Goal: Information Seeking & Learning: Learn about a topic

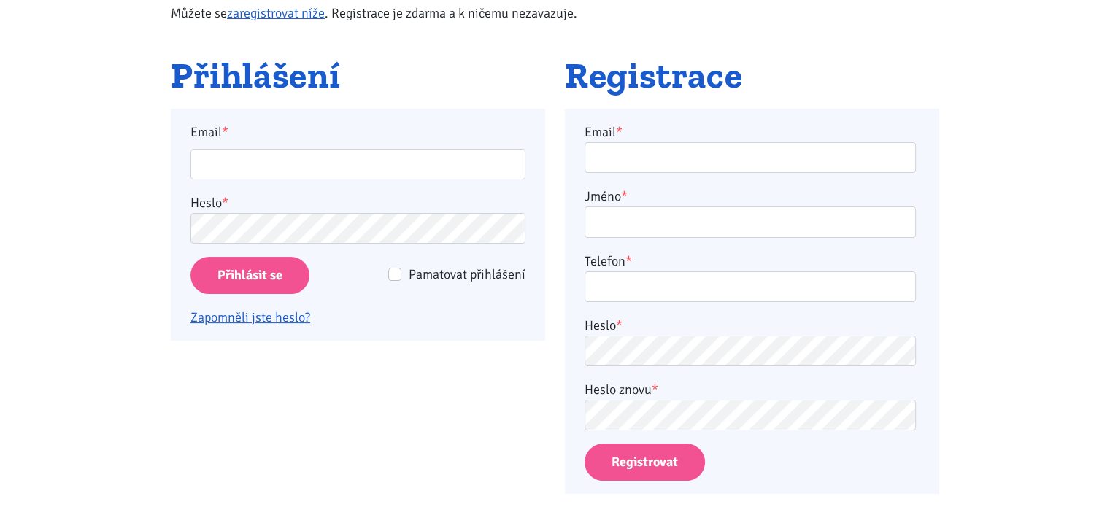
scroll to position [231, 0]
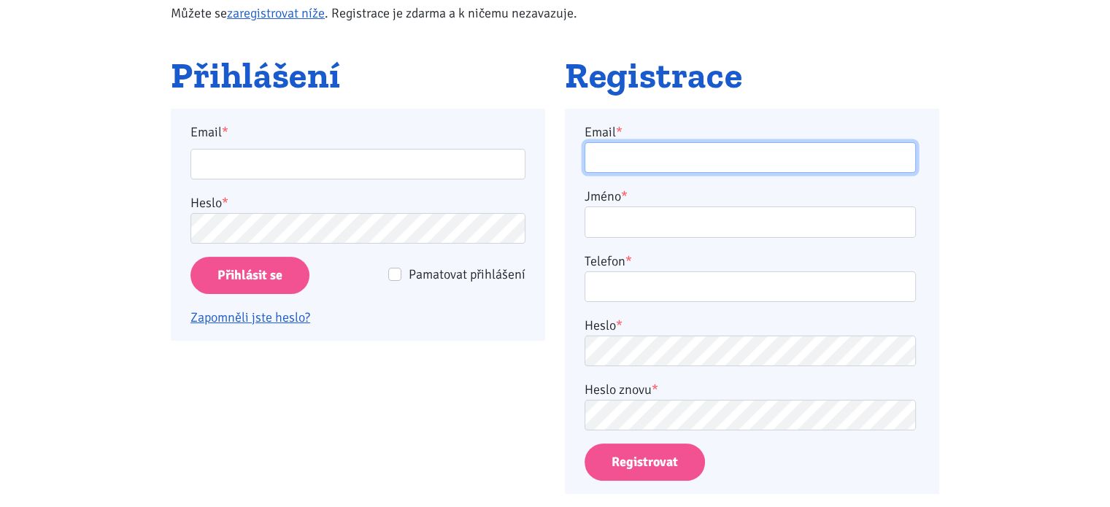
type input "alhaj@volny.cz"
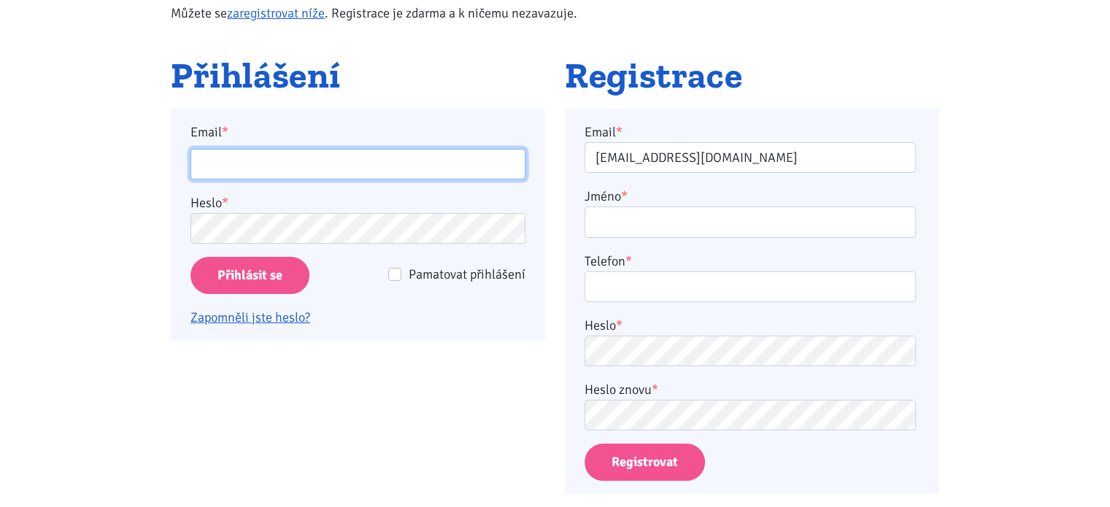
type input "alhaj@volny.cz"
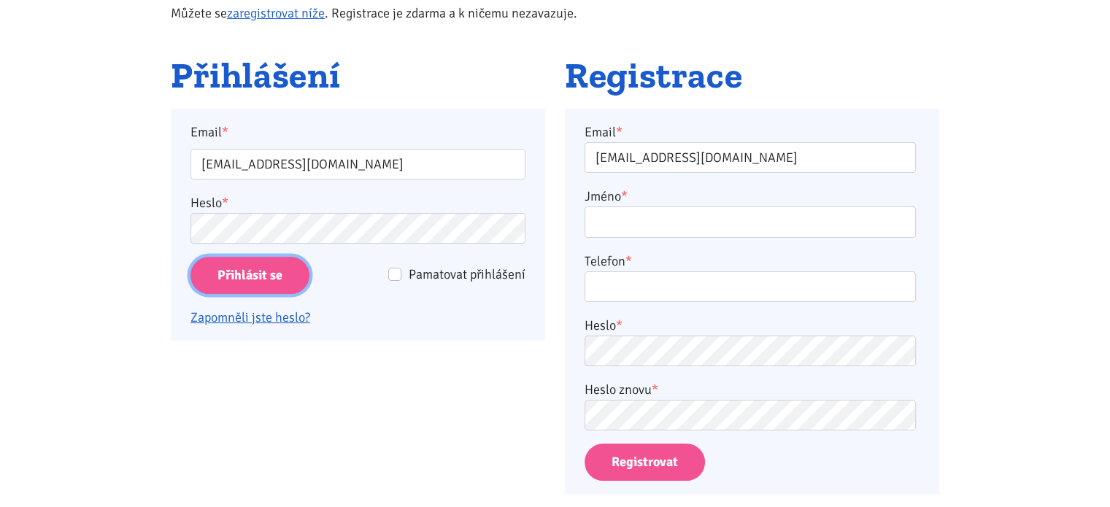
click at [209, 273] on input "Přihlásit se" at bounding box center [250, 275] width 119 height 37
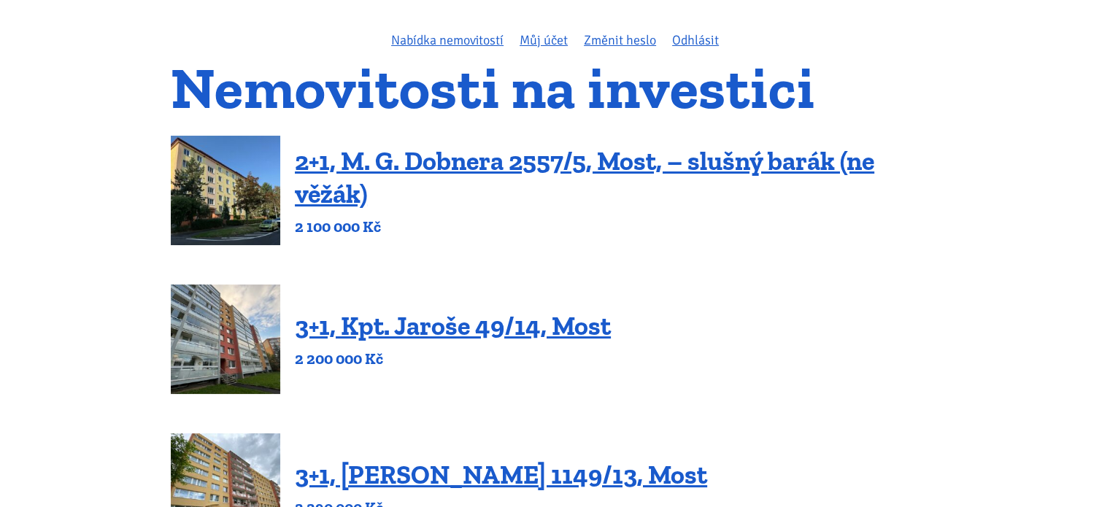
scroll to position [102, 0]
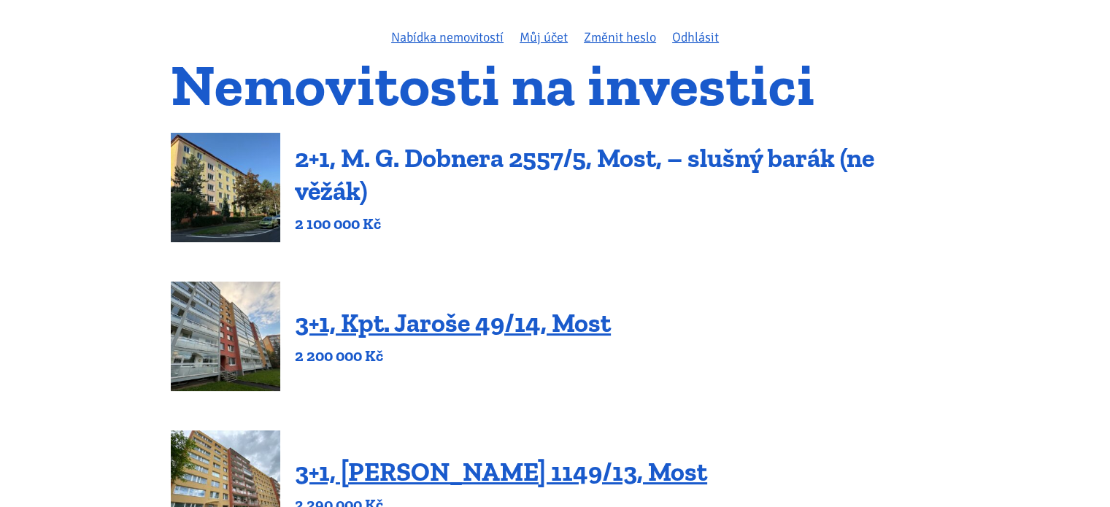
click at [601, 163] on link "2+1, M. G. Dobnera 2557/5, Most, – slušný barák (ne věžák)" at bounding box center [585, 174] width 580 height 64
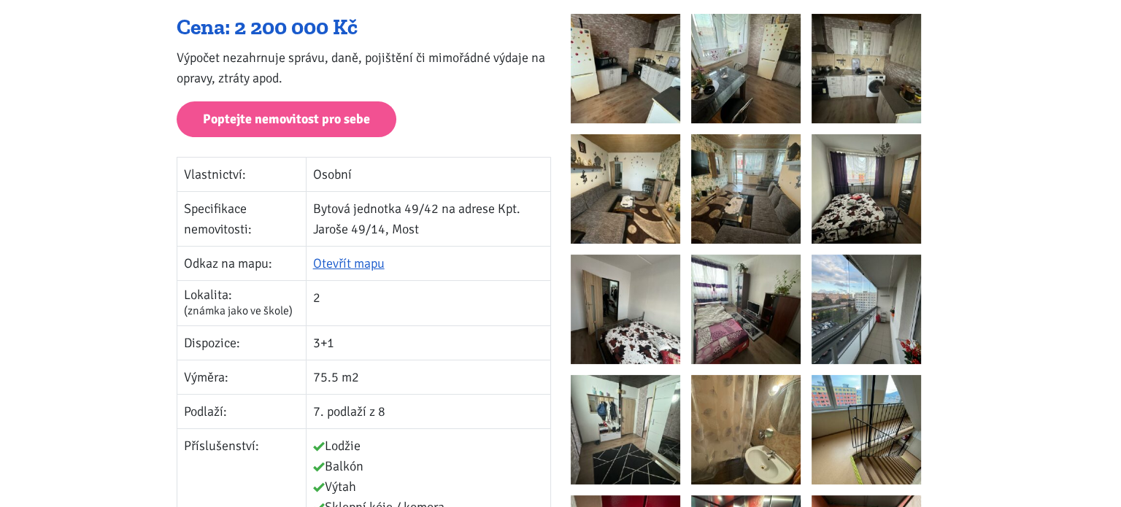
scroll to position [241, 0]
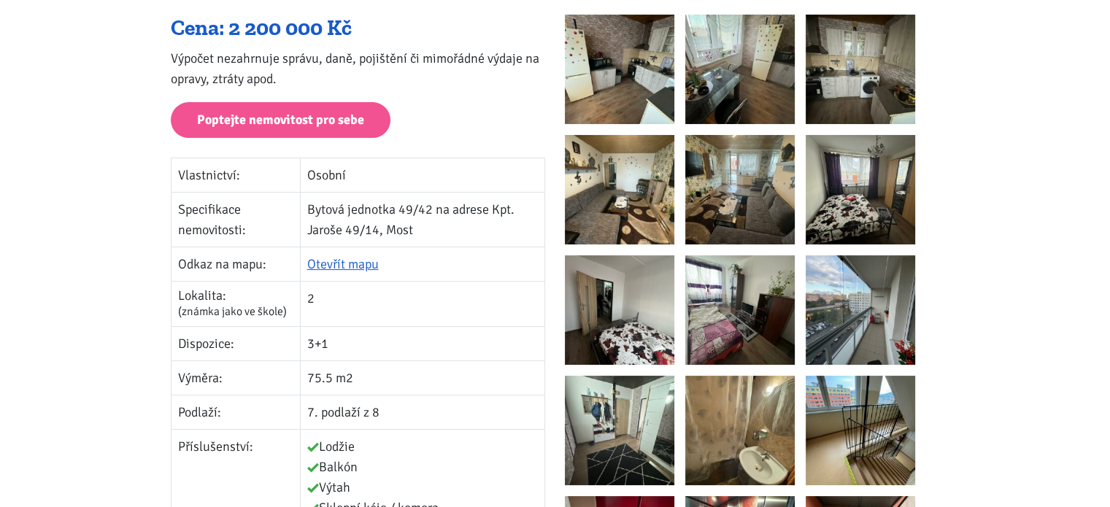
click at [850, 320] on img at bounding box center [860, 309] width 109 height 109
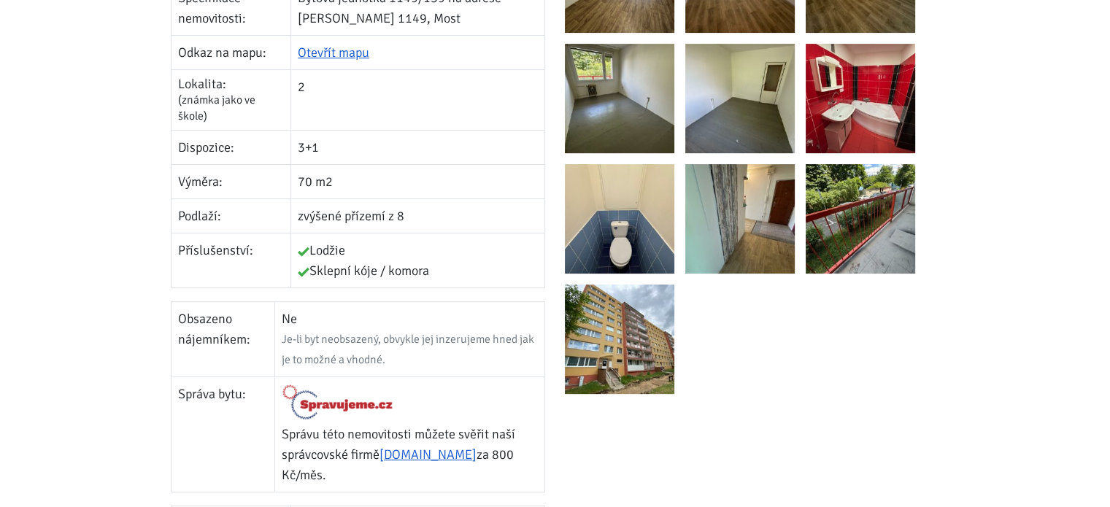
scroll to position [458, 0]
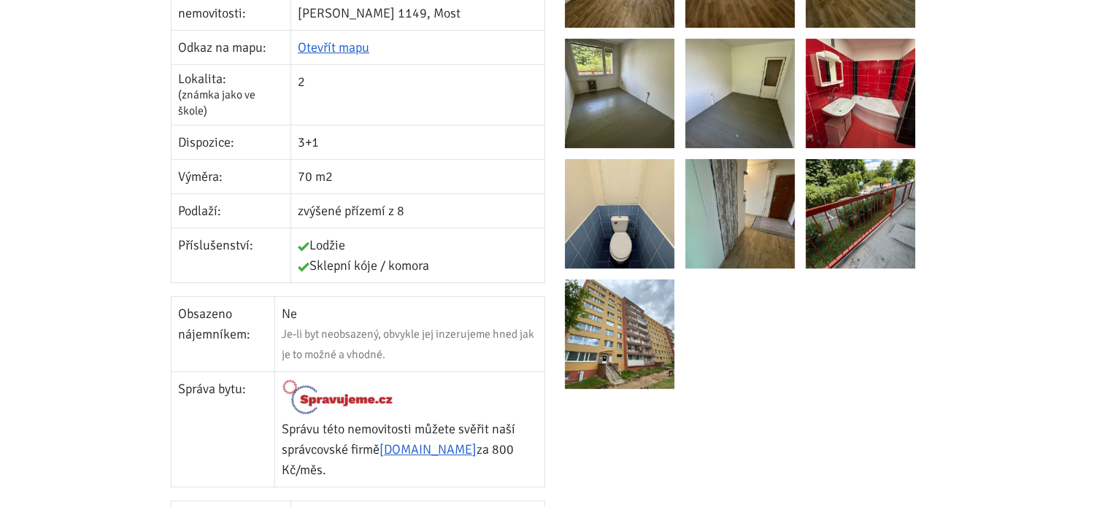
click at [829, 232] on img at bounding box center [860, 213] width 109 height 109
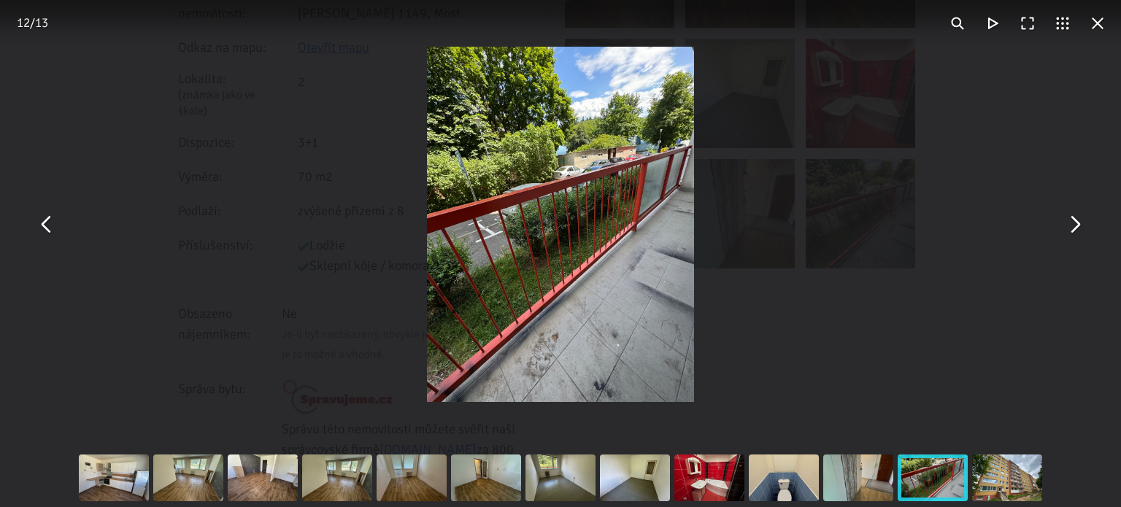
click at [1070, 228] on button "You can close this modal content with the ESC key" at bounding box center [1074, 224] width 35 height 35
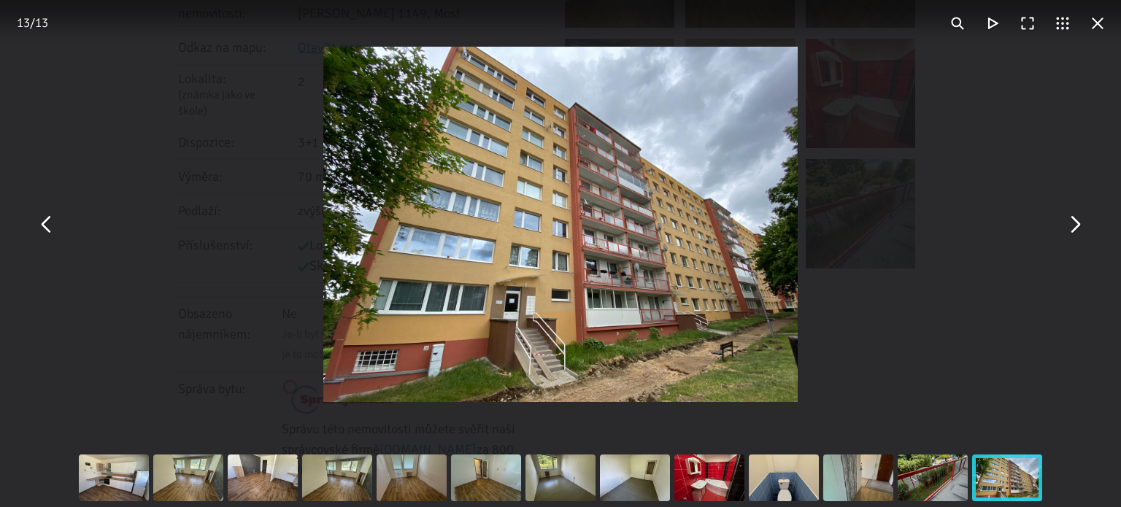
click at [47, 221] on button "You can close this modal content with the ESC key" at bounding box center [46, 224] width 35 height 35
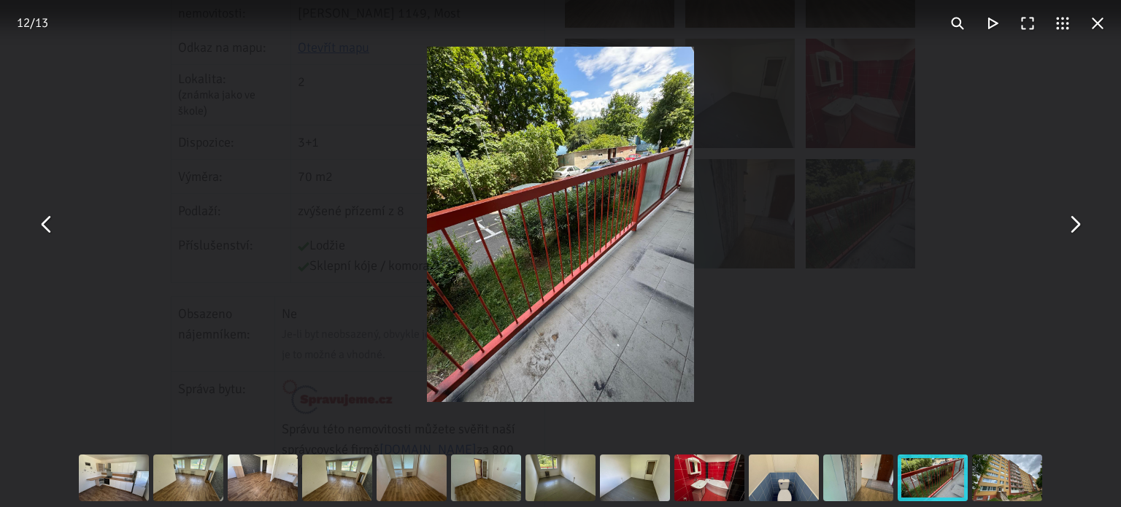
click at [1072, 230] on button "You can close this modal content with the ESC key" at bounding box center [1074, 224] width 35 height 35
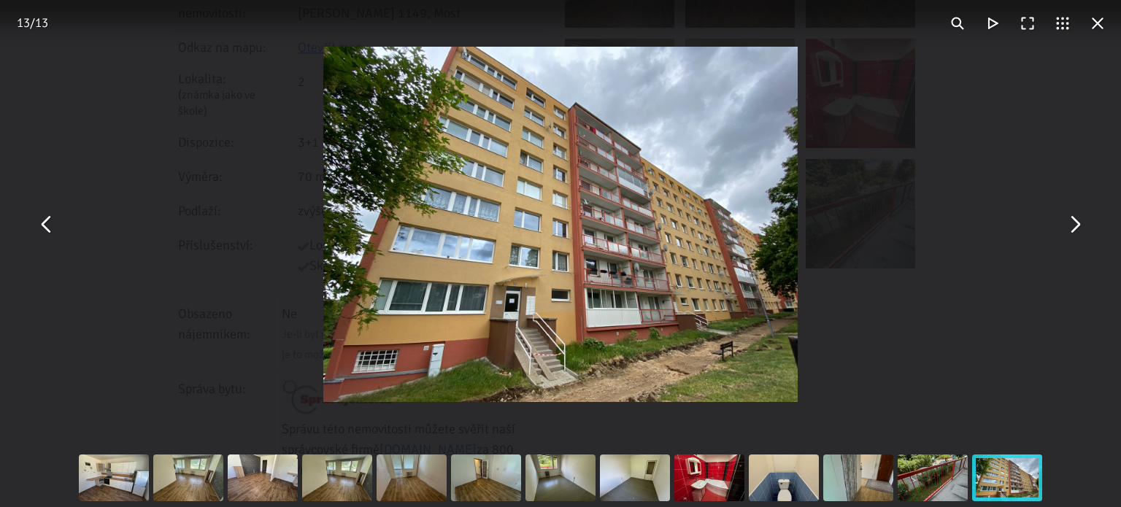
click at [1072, 230] on button "You can close this modal content with the ESC key" at bounding box center [1074, 224] width 35 height 35
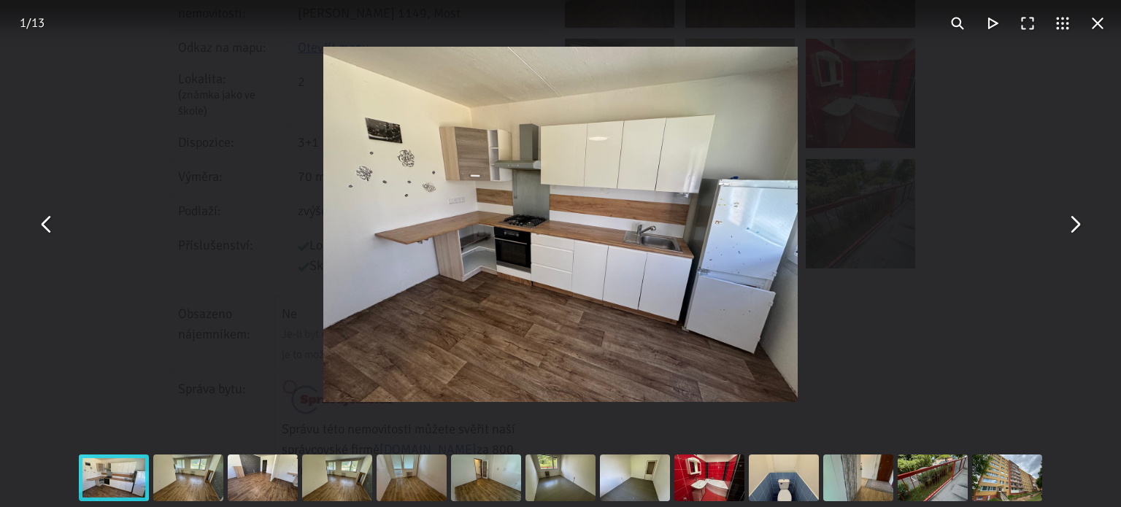
click at [1100, 27] on button "You can close this modal content with the ESC key" at bounding box center [1097, 23] width 35 height 35
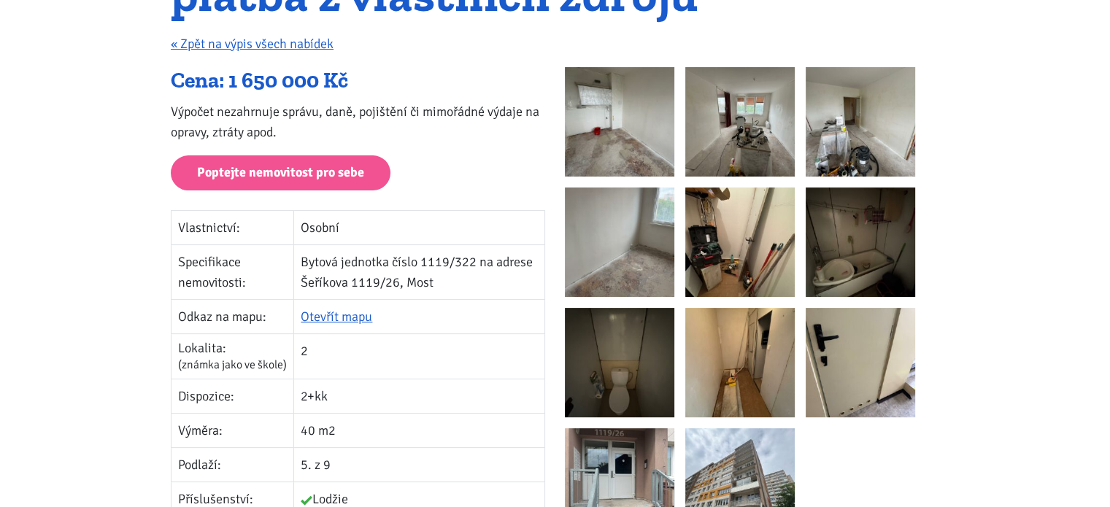
scroll to position [228, 0]
click at [617, 129] on img at bounding box center [619, 121] width 109 height 109
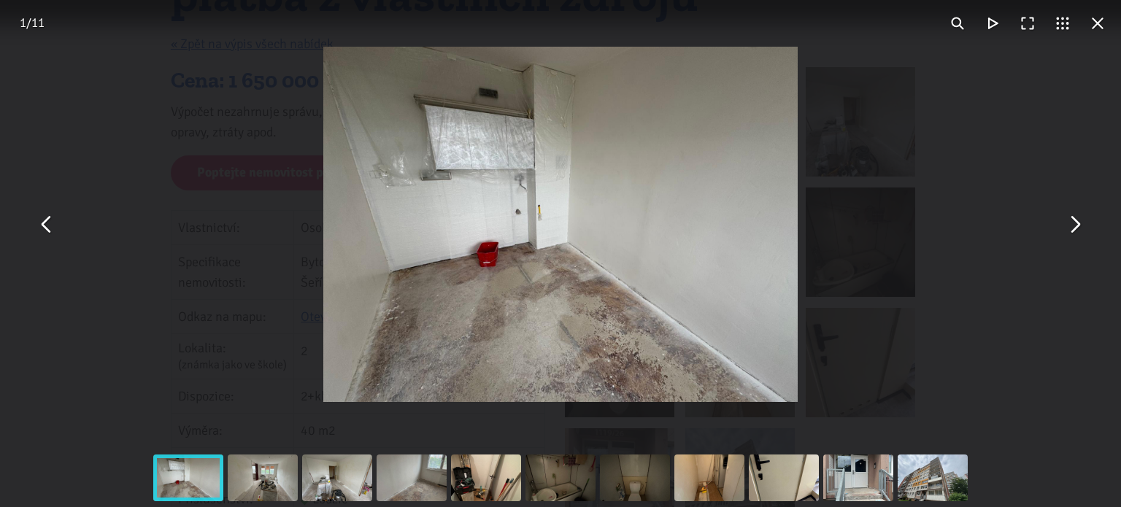
click at [1067, 231] on button "You can close this modal content with the ESC key" at bounding box center [1074, 224] width 35 height 35
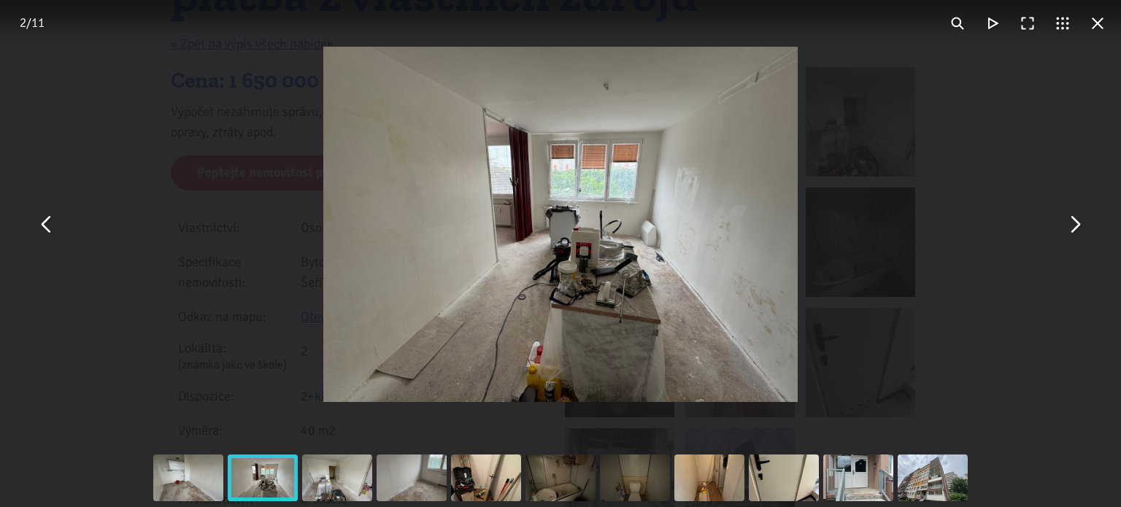
click at [1067, 231] on button "You can close this modal content with the ESC key" at bounding box center [1074, 224] width 35 height 35
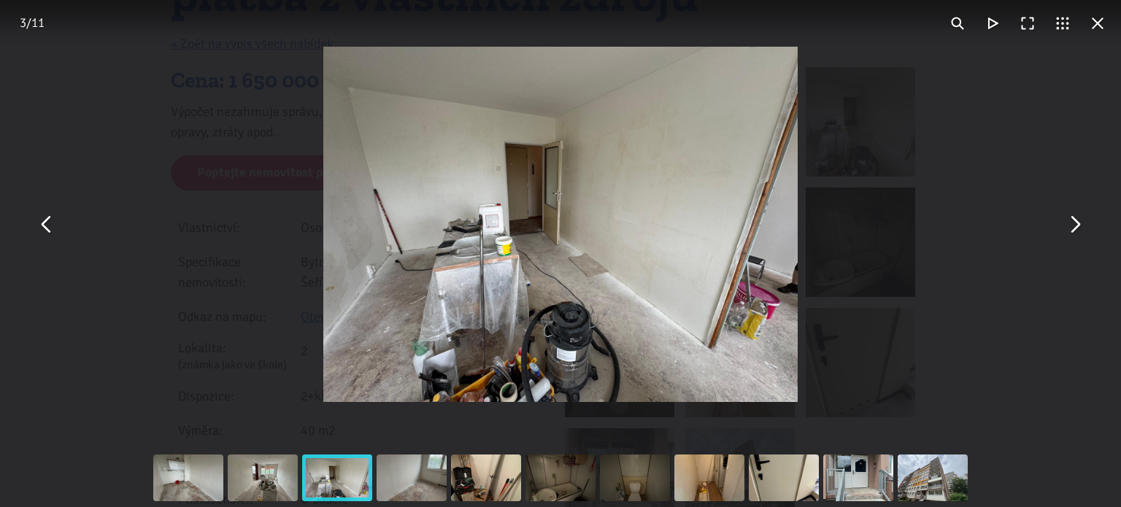
click at [1067, 231] on button "You can close this modal content with the ESC key" at bounding box center [1074, 224] width 35 height 35
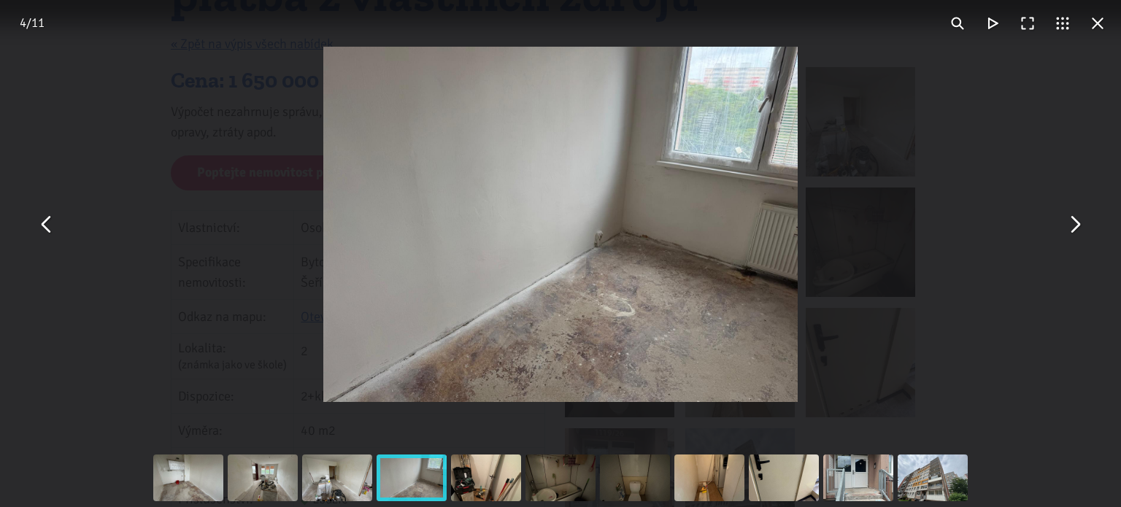
click at [1067, 231] on button "You can close this modal content with the ESC key" at bounding box center [1074, 224] width 35 height 35
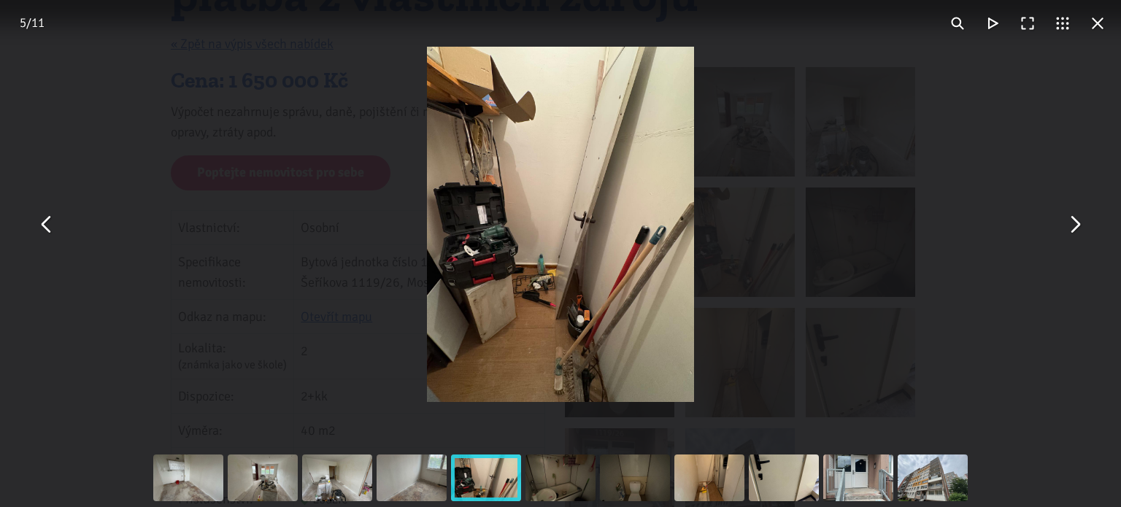
click at [1067, 231] on button "You can close this modal content with the ESC key" at bounding box center [1074, 224] width 35 height 35
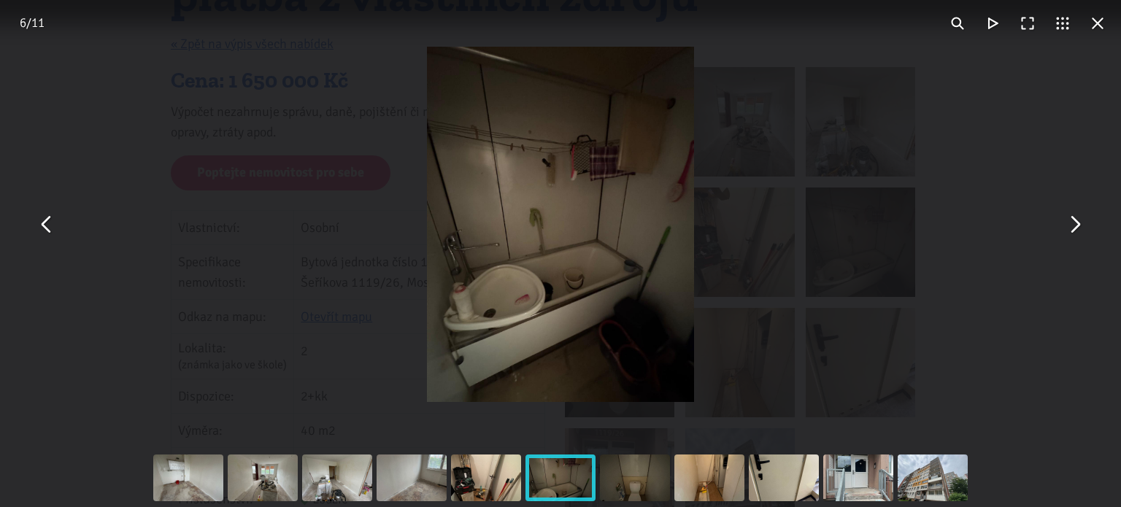
click at [1067, 231] on button "You can close this modal content with the ESC key" at bounding box center [1074, 224] width 35 height 35
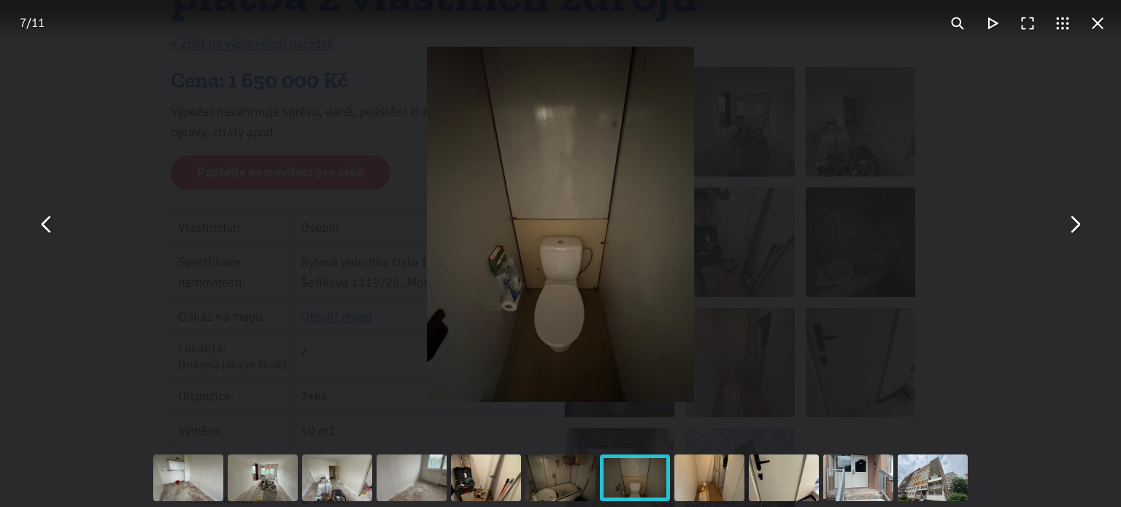
click at [1067, 231] on button "You can close this modal content with the ESC key" at bounding box center [1074, 224] width 35 height 35
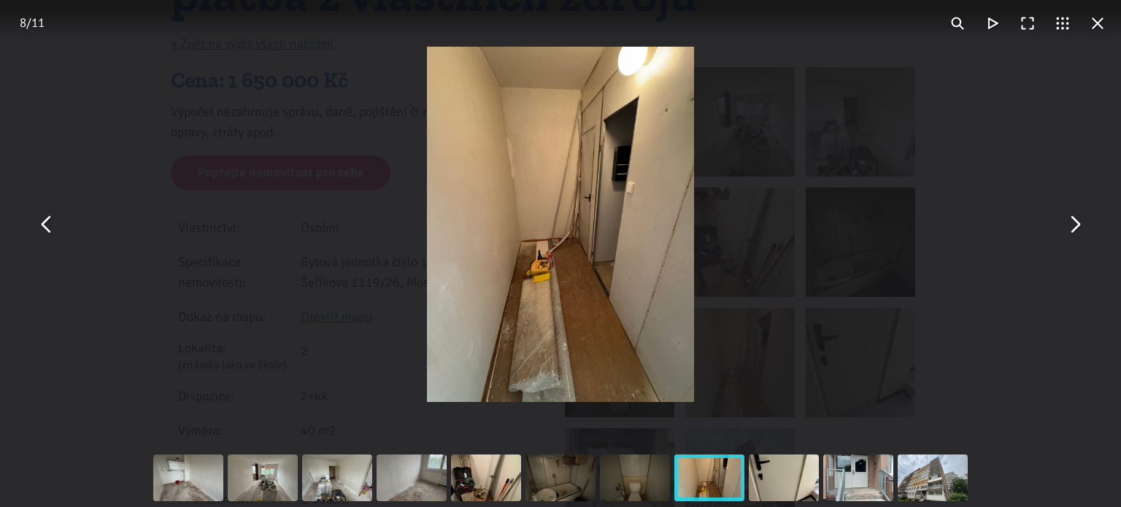
click at [1067, 231] on button "You can close this modal content with the ESC key" at bounding box center [1074, 224] width 35 height 35
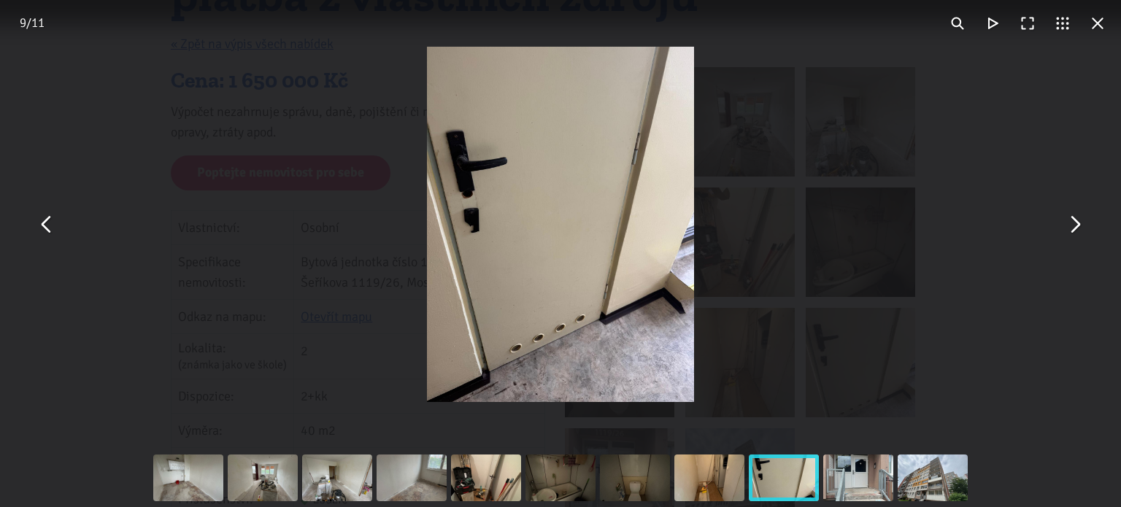
click at [1067, 231] on button "You can close this modal content with the ESC key" at bounding box center [1074, 224] width 35 height 35
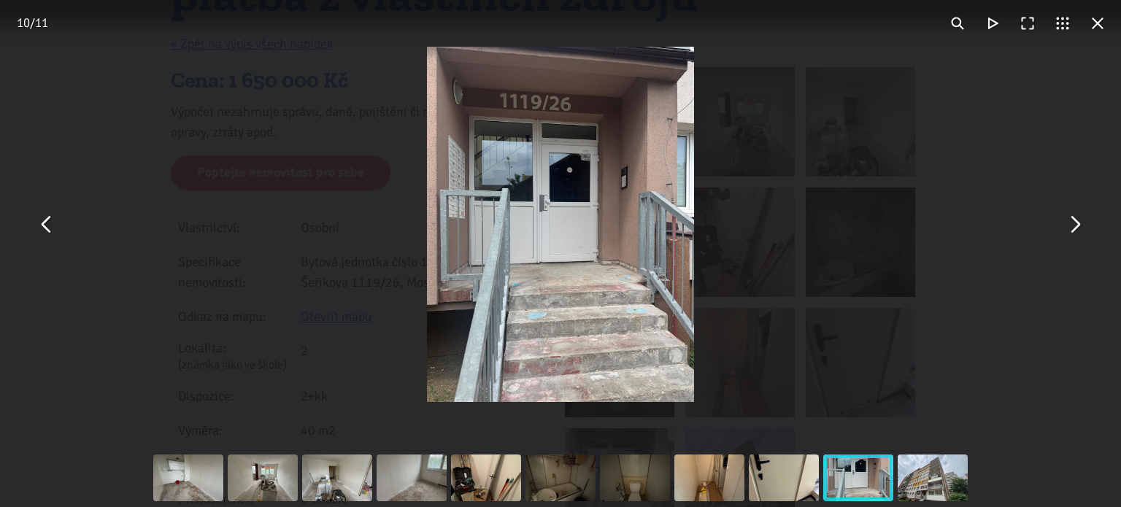
click at [1067, 231] on button "You can close this modal content with the ESC key" at bounding box center [1074, 224] width 35 height 35
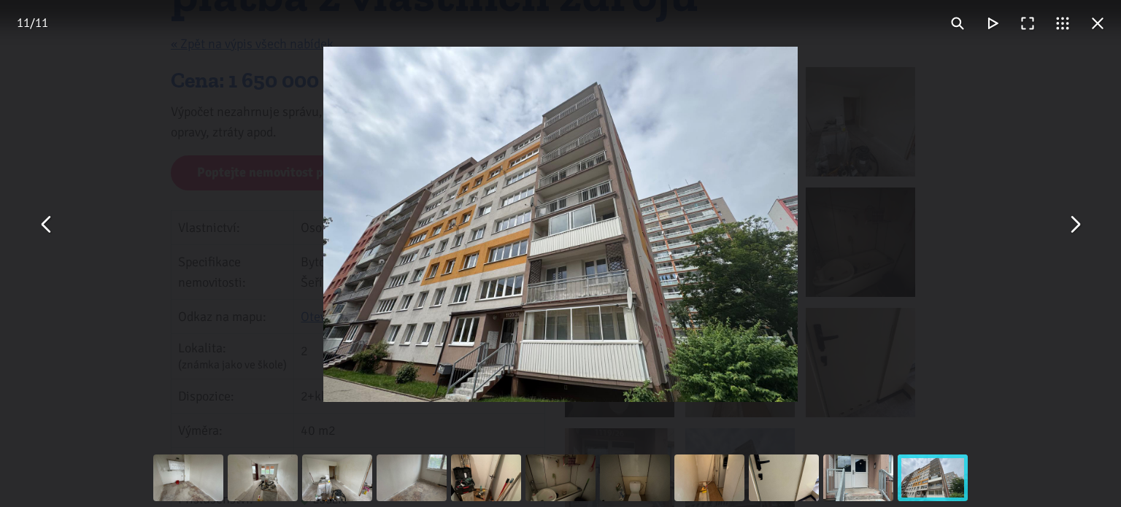
click at [1067, 231] on button "You can close this modal content with the ESC key" at bounding box center [1074, 224] width 35 height 35
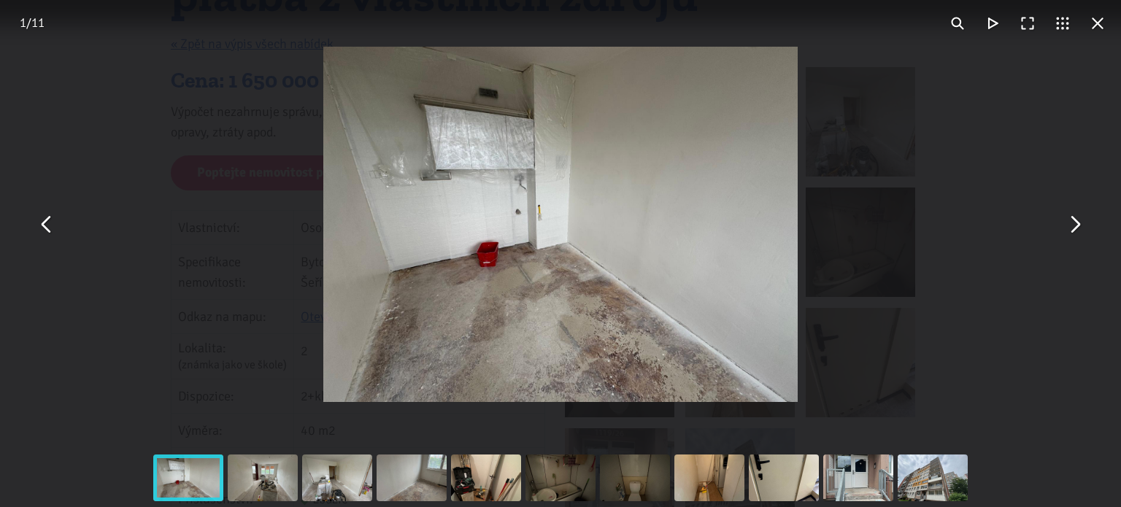
click at [1067, 231] on button "You can close this modal content with the ESC key" at bounding box center [1074, 224] width 35 height 35
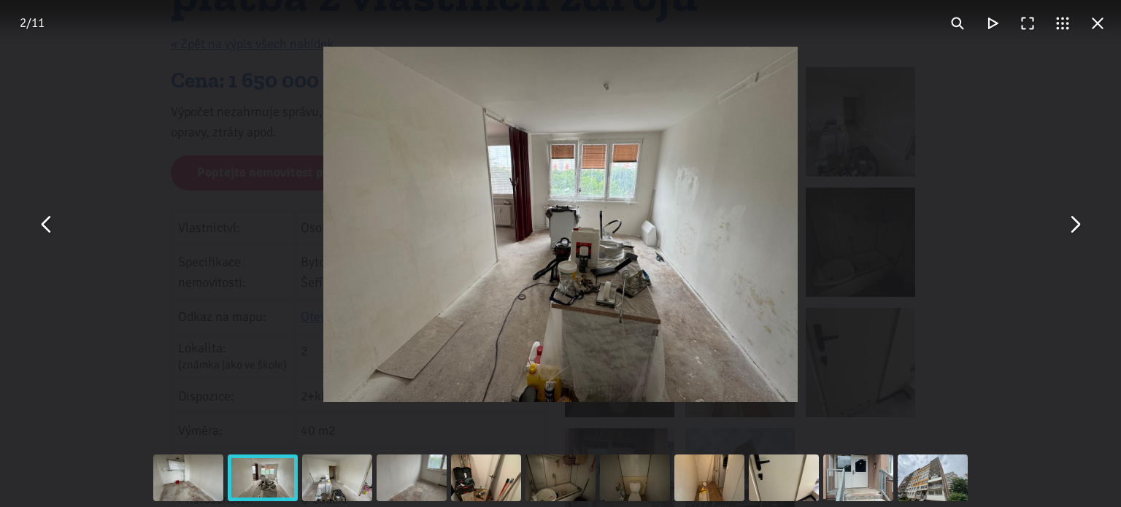
click at [1099, 24] on button "You can close this modal content with the ESC key" at bounding box center [1097, 23] width 35 height 35
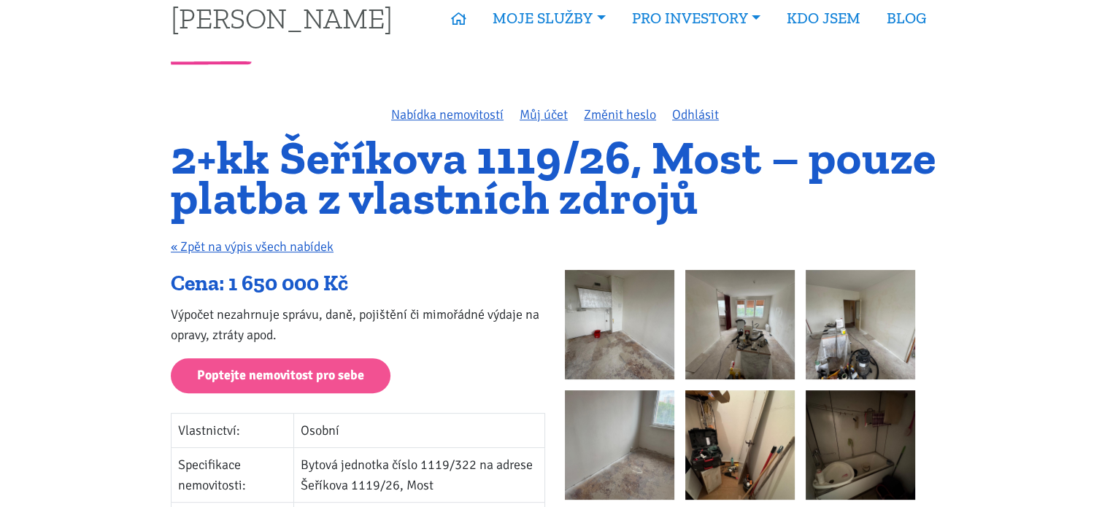
scroll to position [388, 0]
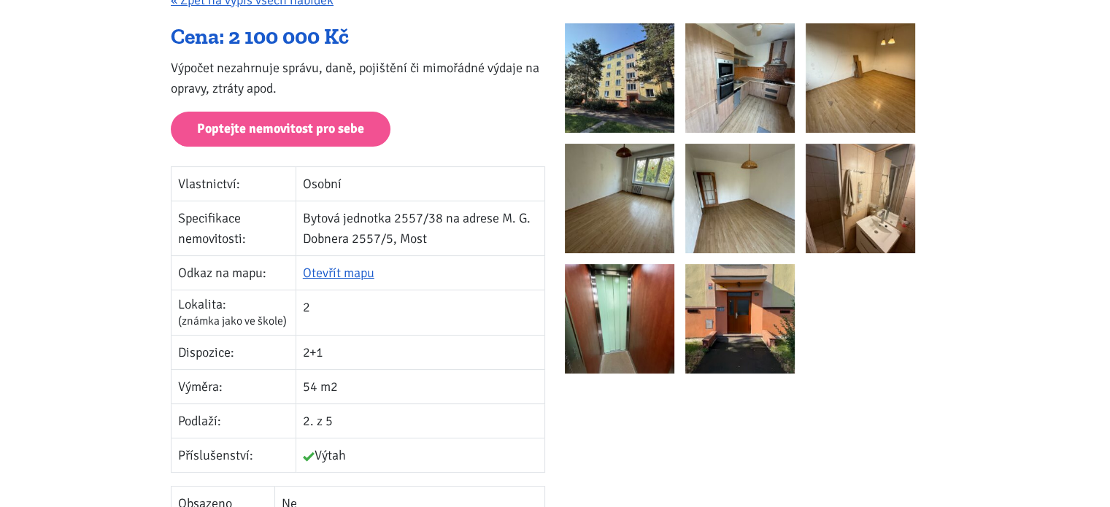
scroll to position [289, 0]
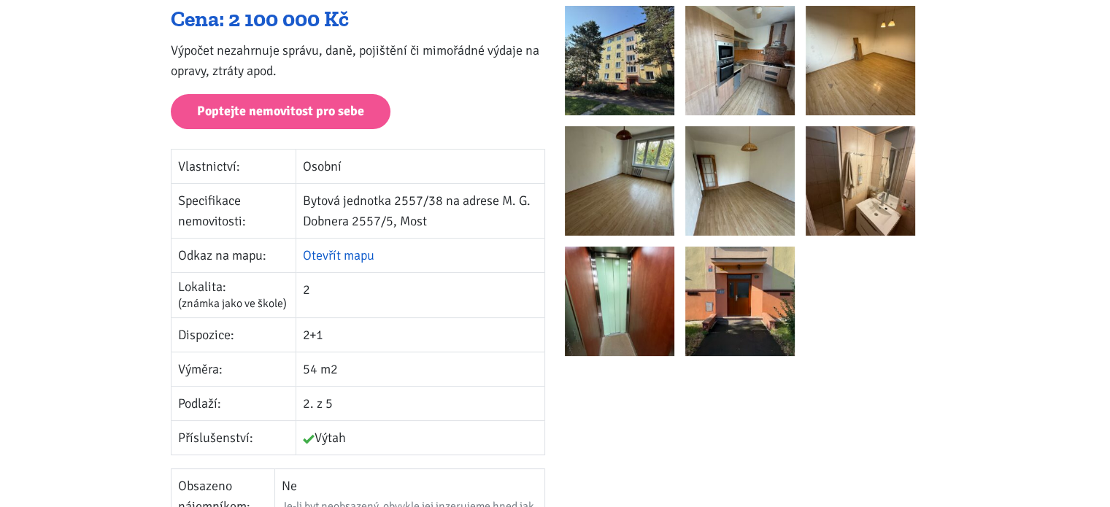
click at [347, 250] on link "Otevřít mapu" at bounding box center [339, 255] width 72 height 16
click at [742, 311] on img at bounding box center [739, 301] width 109 height 109
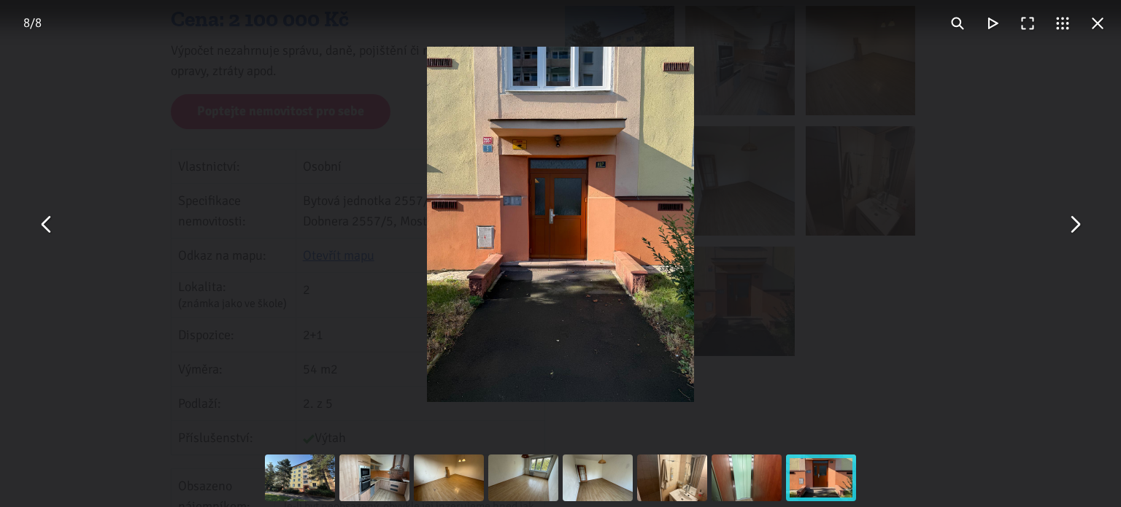
click at [1074, 215] on button "You can close this modal content with the ESC key" at bounding box center [1074, 224] width 35 height 35
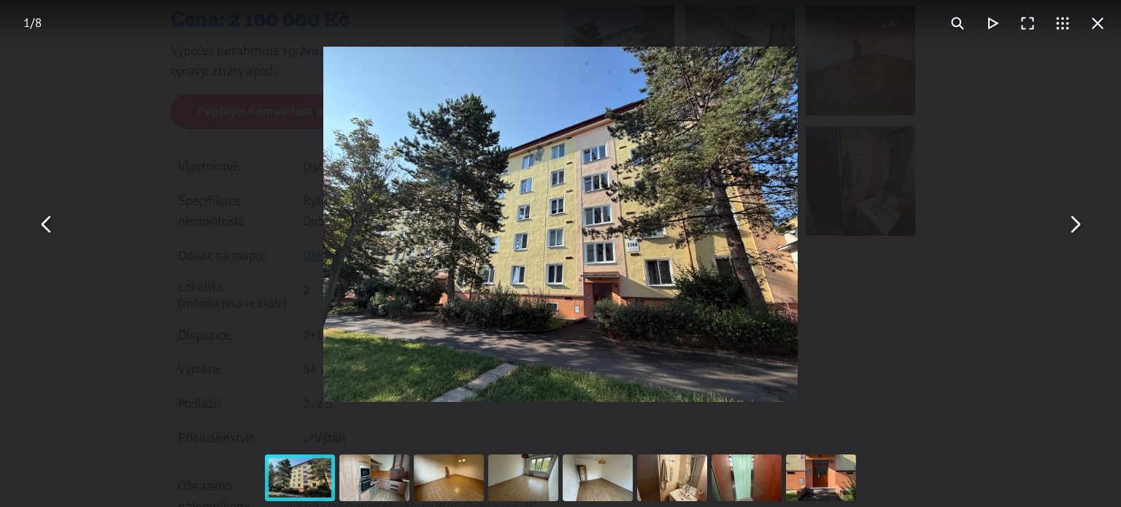
click at [1074, 215] on button "You can close this modal content with the ESC key" at bounding box center [1074, 224] width 35 height 35
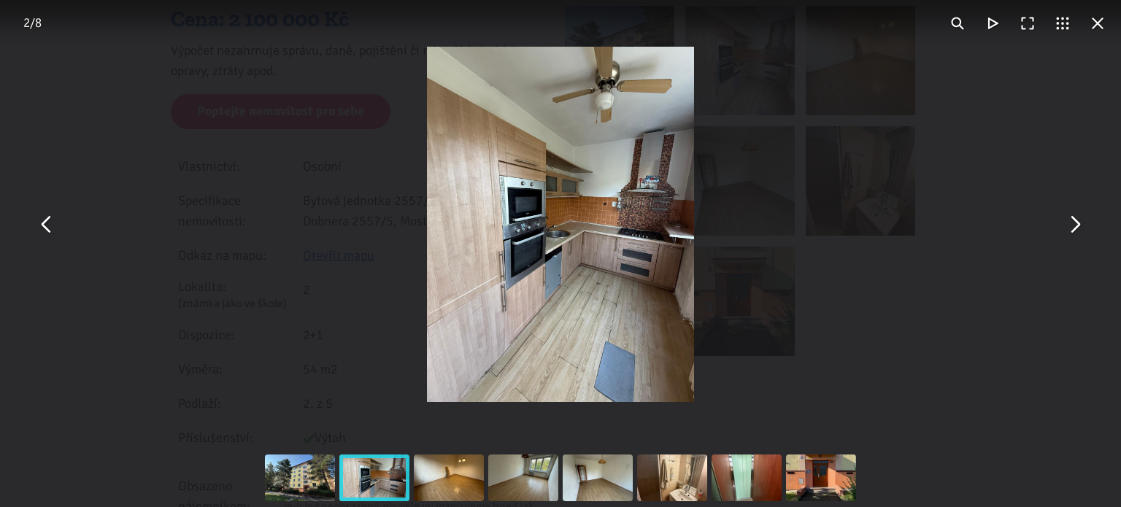
click at [1074, 215] on button "You can close this modal content with the ESC key" at bounding box center [1074, 224] width 35 height 35
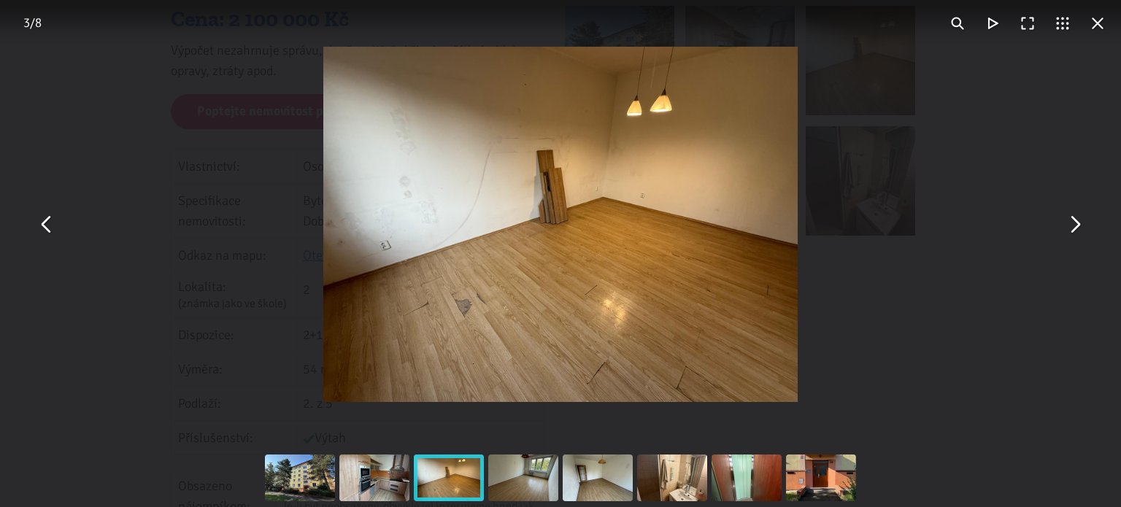
click at [1074, 215] on button "You can close this modal content with the ESC key" at bounding box center [1074, 224] width 35 height 35
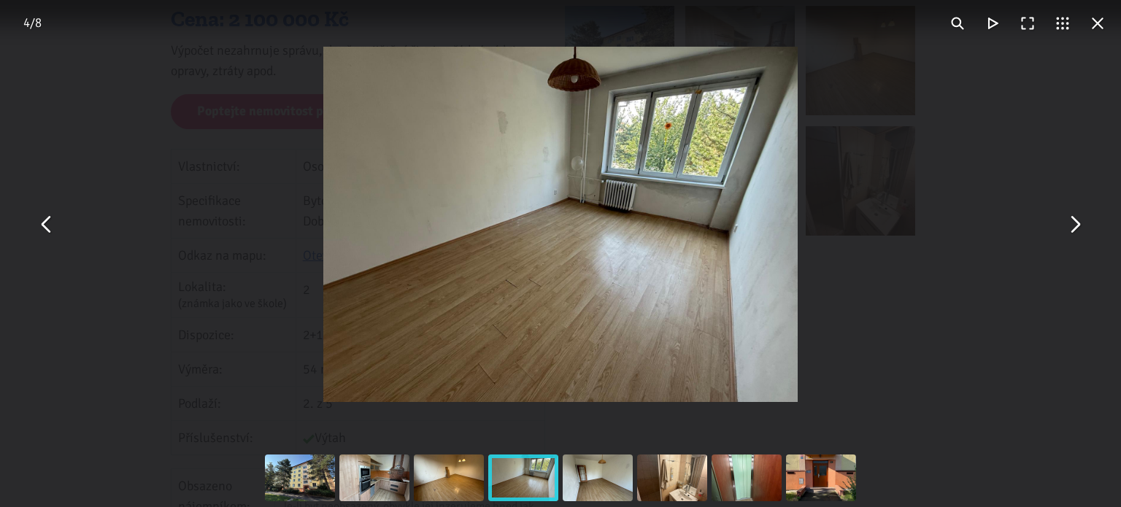
click at [1074, 215] on button "You can close this modal content with the ESC key" at bounding box center [1074, 224] width 35 height 35
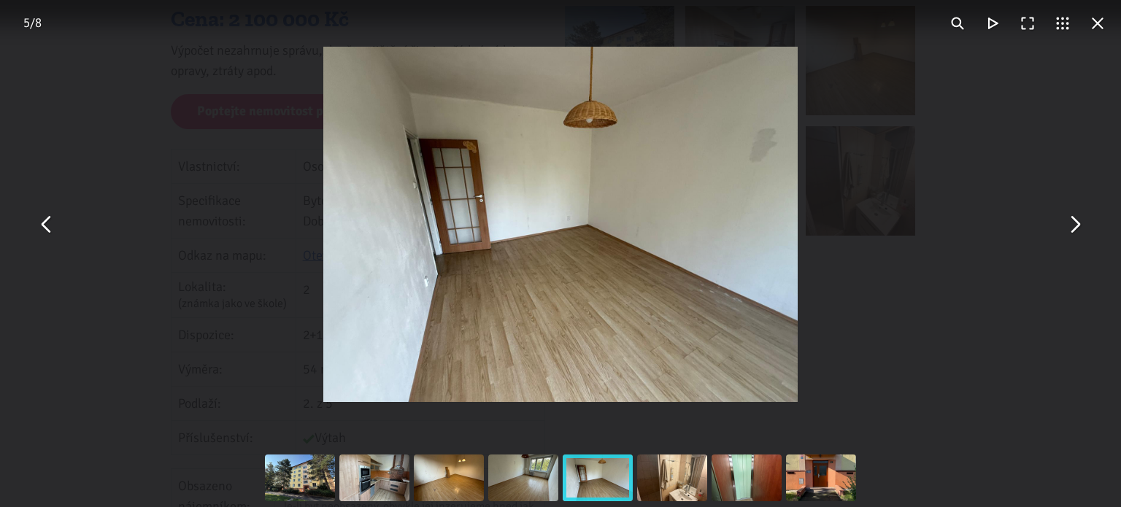
click at [1074, 215] on button "You can close this modal content with the ESC key" at bounding box center [1074, 224] width 35 height 35
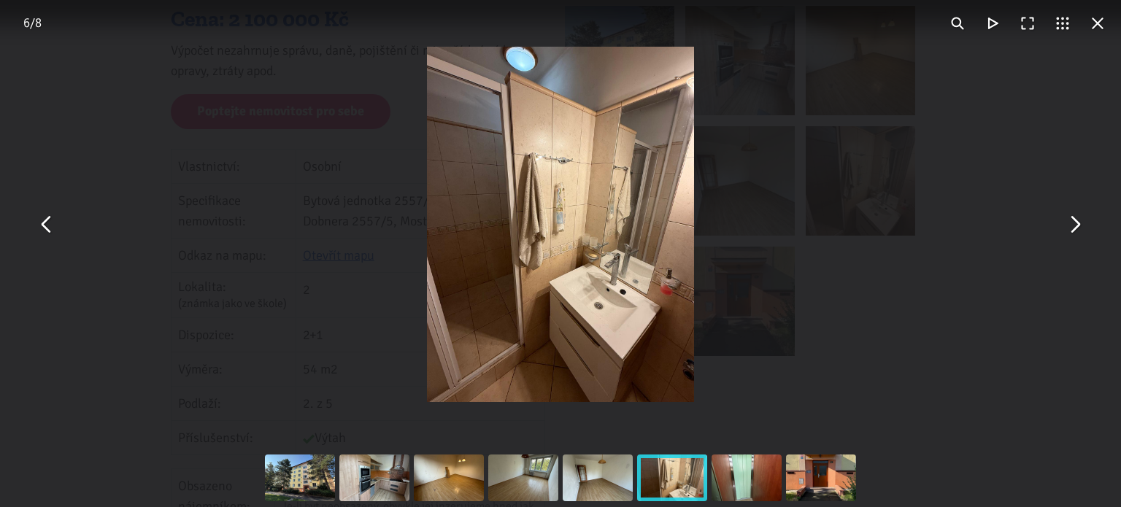
click at [1074, 215] on button "You can close this modal content with the ESC key" at bounding box center [1074, 224] width 35 height 35
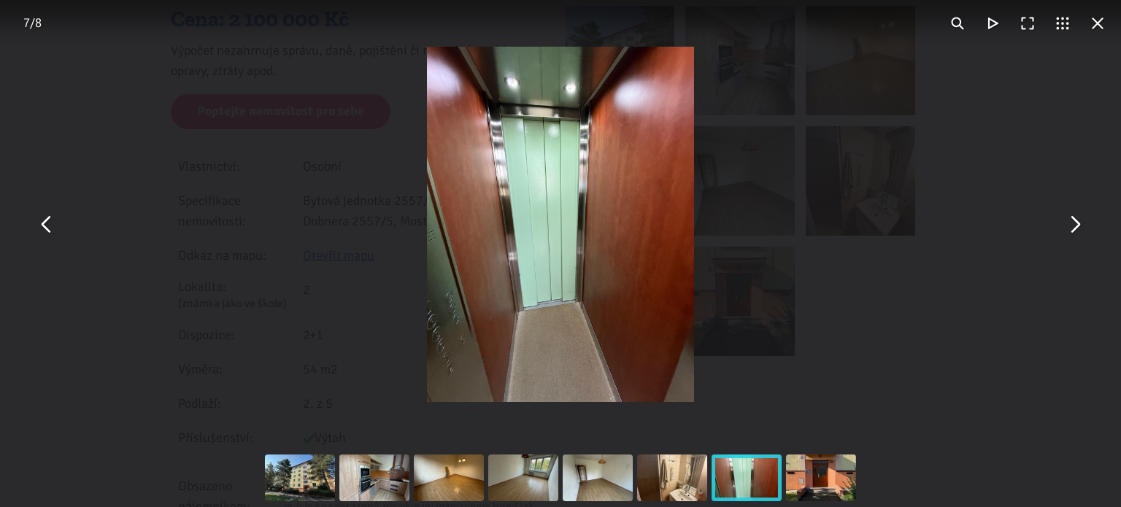
click at [1074, 215] on button "You can close this modal content with the ESC key" at bounding box center [1074, 224] width 35 height 35
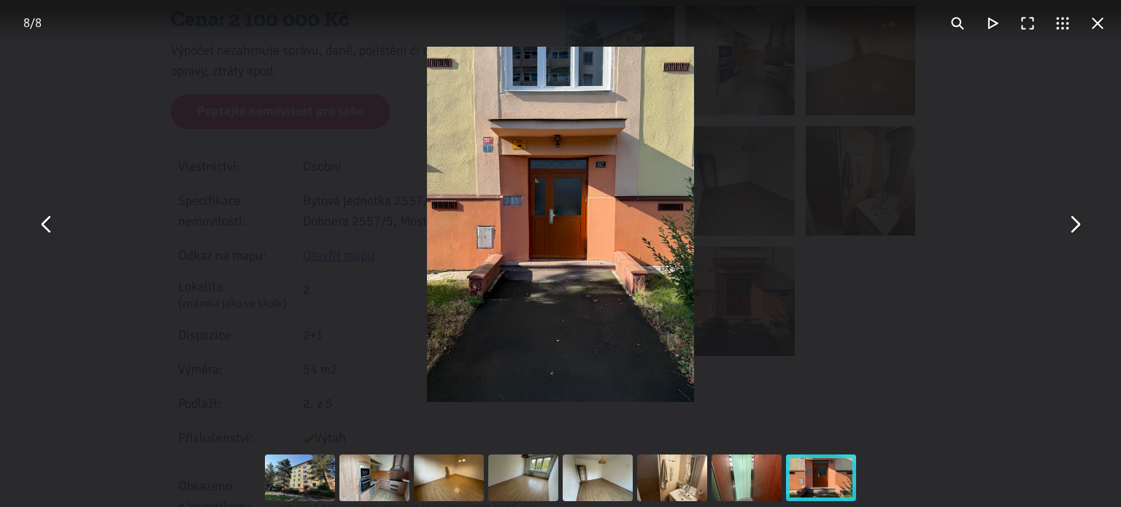
click at [1074, 215] on button "You can close this modal content with the ESC key" at bounding box center [1074, 224] width 35 height 35
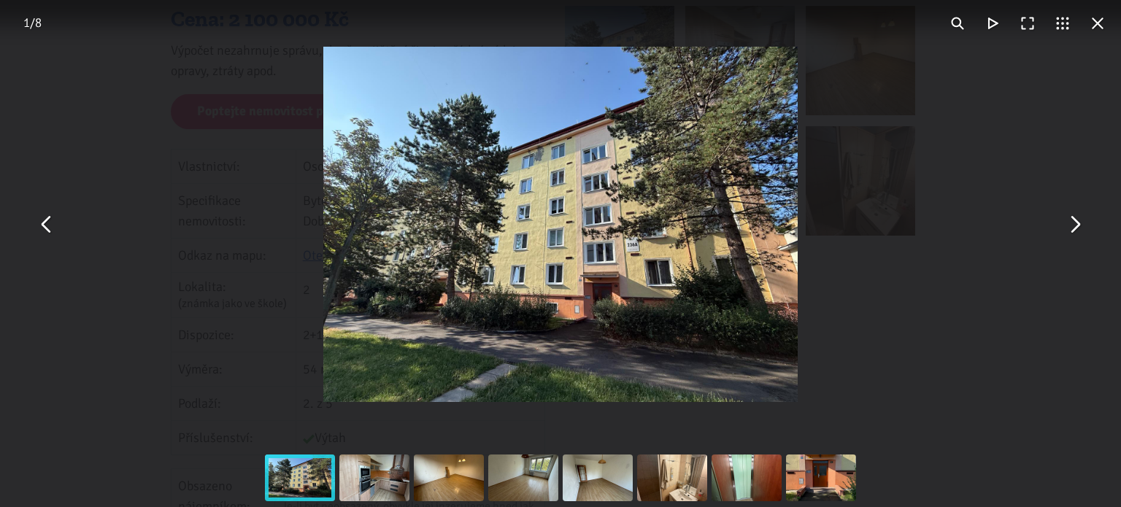
click at [1074, 215] on button "You can close this modal content with the ESC key" at bounding box center [1074, 224] width 35 height 35
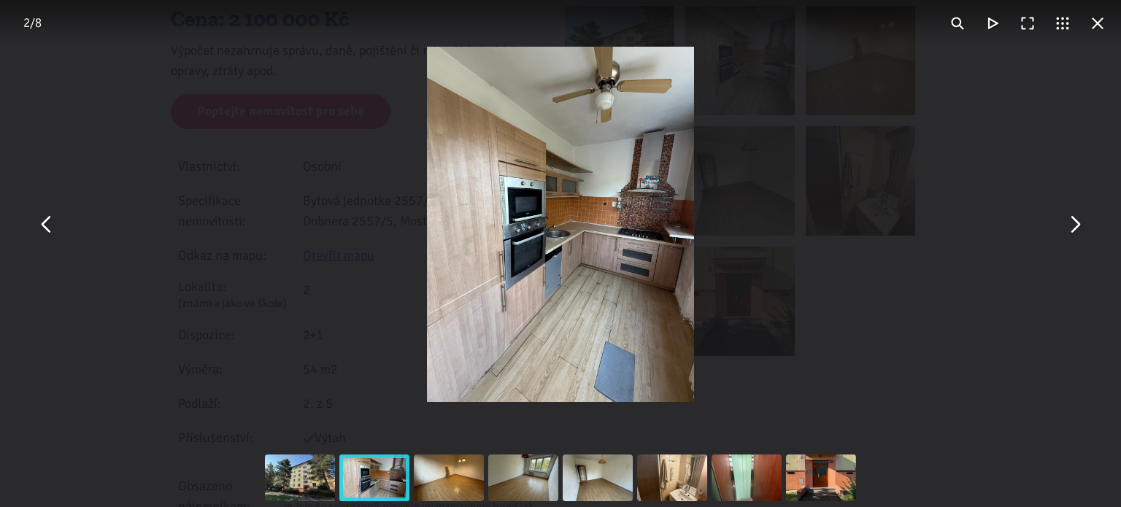
click at [1074, 215] on button "You can close this modal content with the ESC key" at bounding box center [1074, 224] width 35 height 35
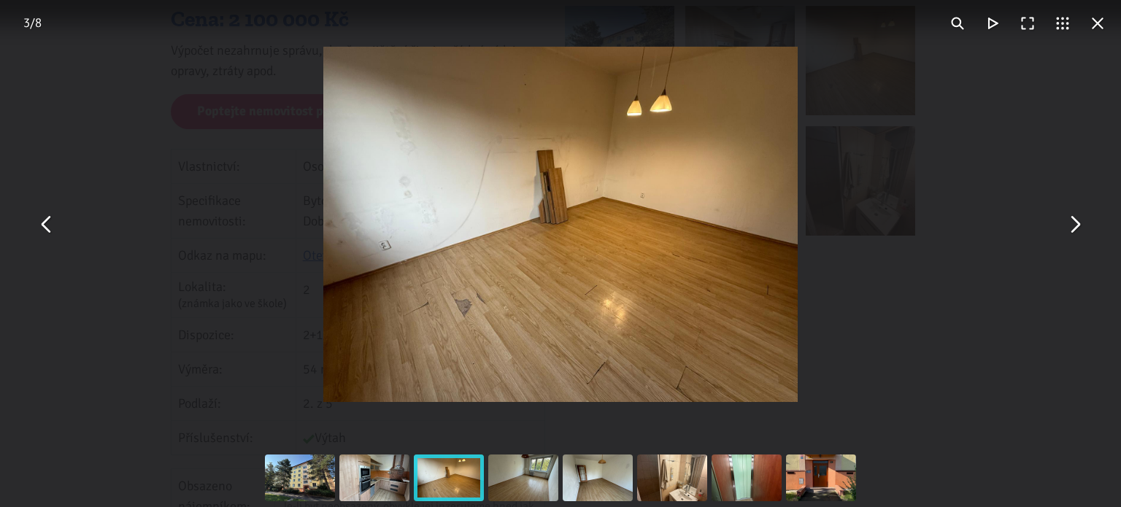
click at [49, 226] on button "You can close this modal content with the ESC key" at bounding box center [46, 224] width 35 height 35
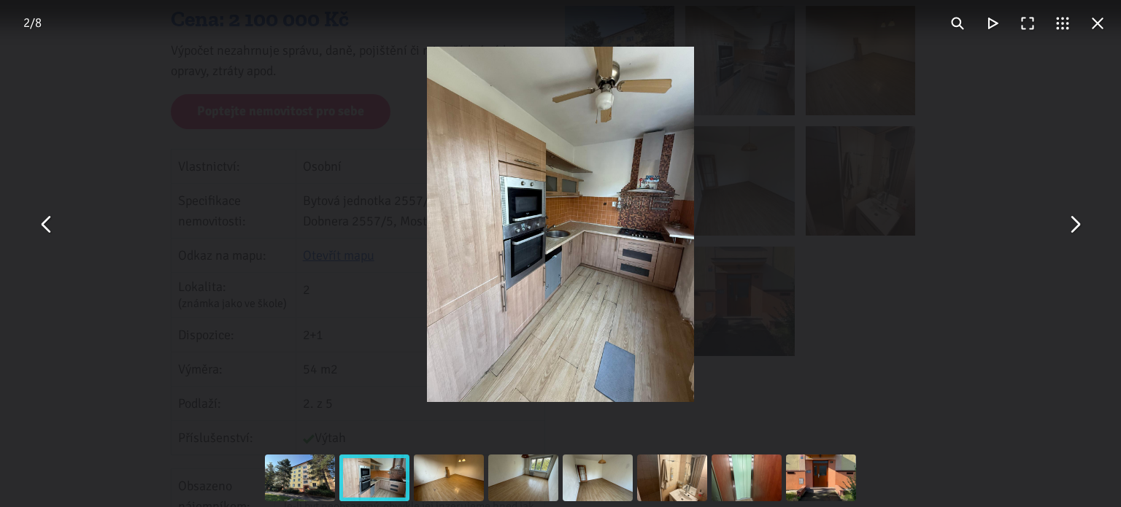
click at [1082, 227] on button "You can close this modal content with the ESC key" at bounding box center [1074, 224] width 35 height 35
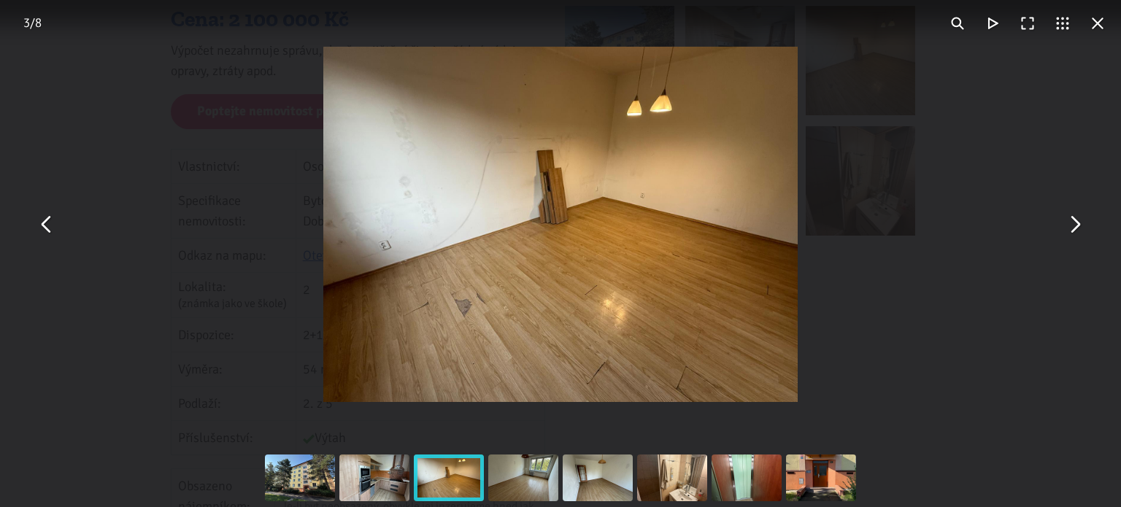
click at [1082, 227] on button "You can close this modal content with the ESC key" at bounding box center [1074, 224] width 35 height 35
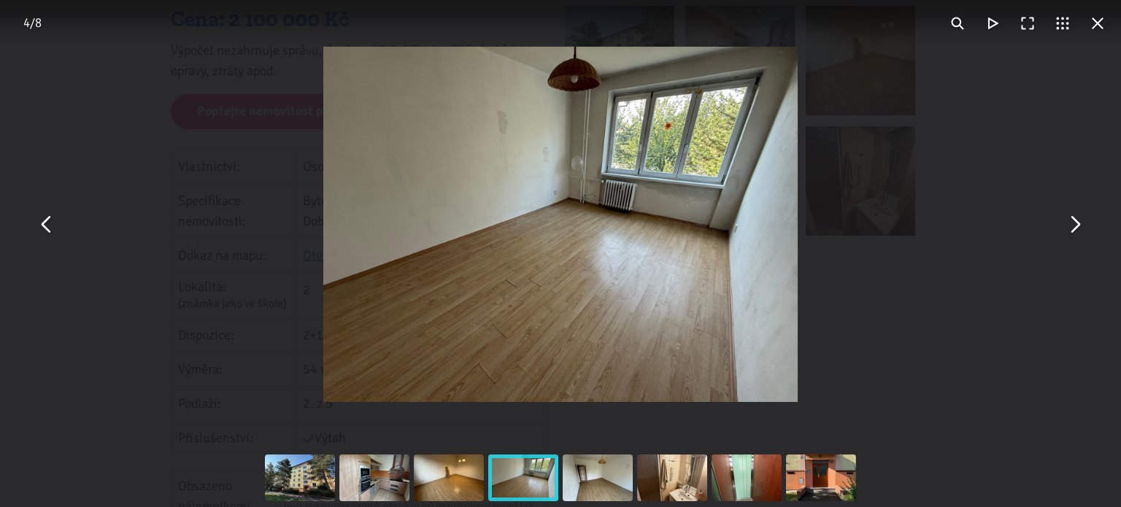
click at [1082, 227] on button "You can close this modal content with the ESC key" at bounding box center [1074, 224] width 35 height 35
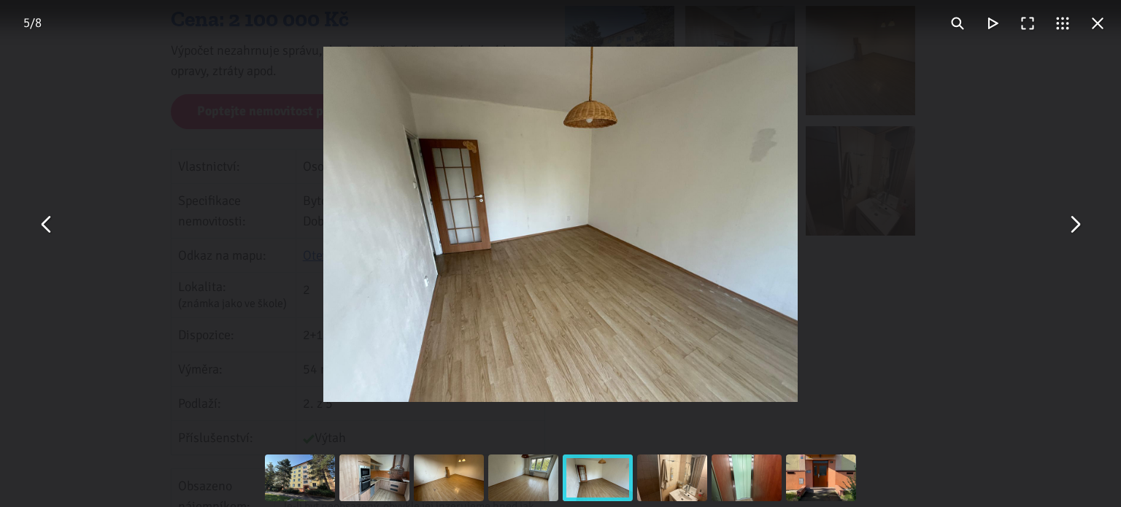
click at [1082, 227] on button "You can close this modal content with the ESC key" at bounding box center [1074, 224] width 35 height 35
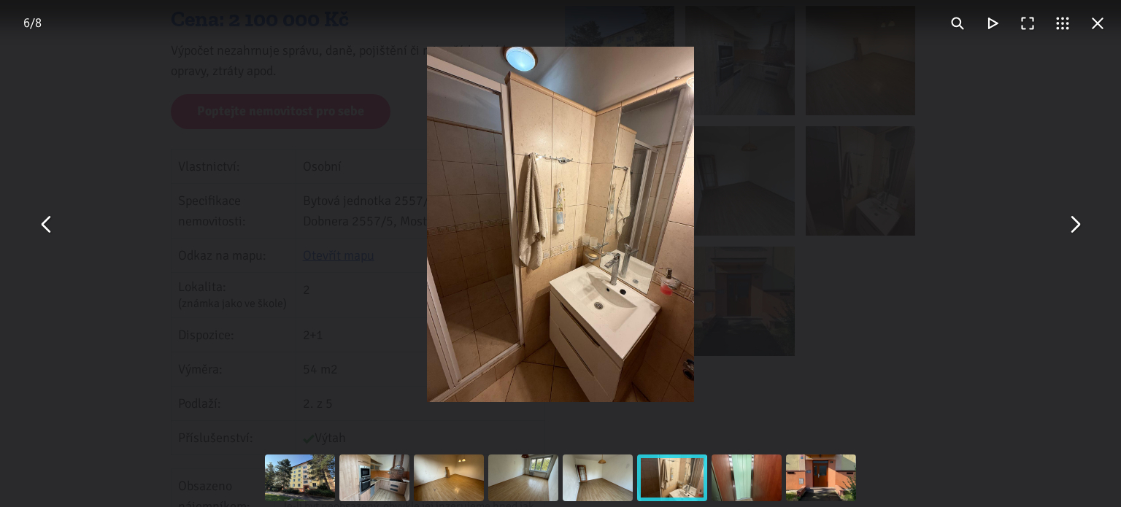
click at [1082, 227] on button "You can close this modal content with the ESC key" at bounding box center [1074, 224] width 35 height 35
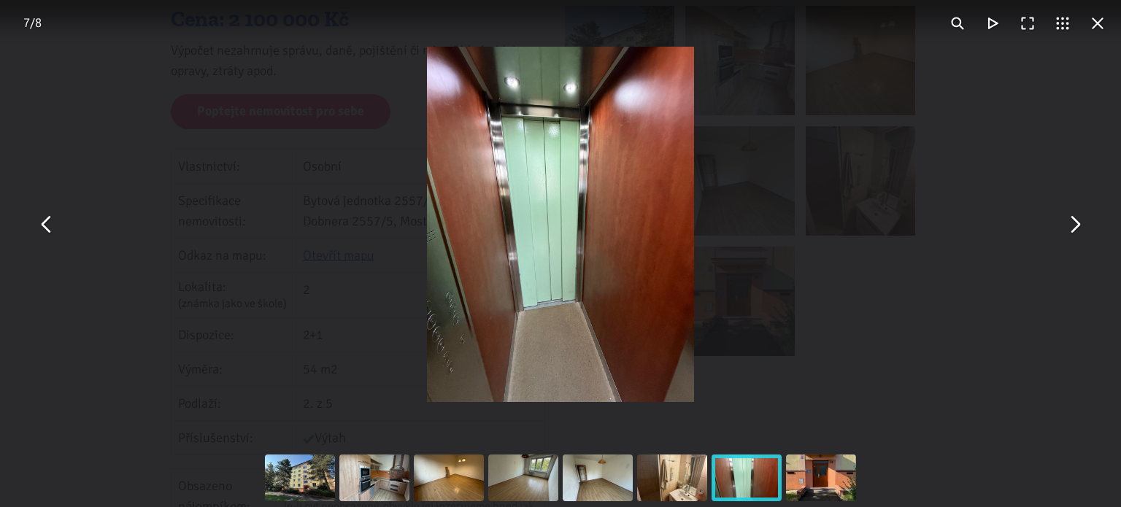
click at [1094, 21] on button "You can close this modal content with the ESC key" at bounding box center [1097, 23] width 35 height 35
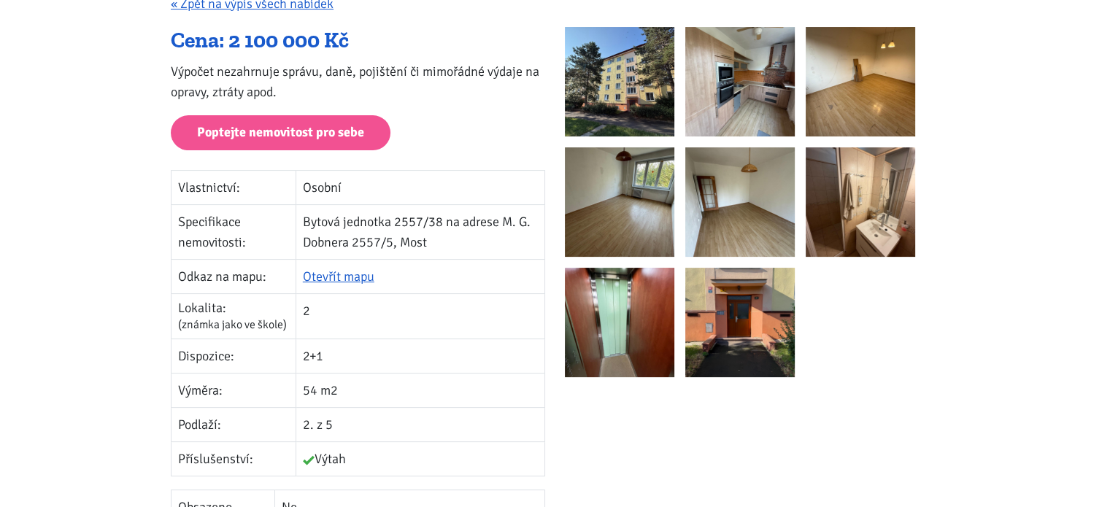
scroll to position [269, 0]
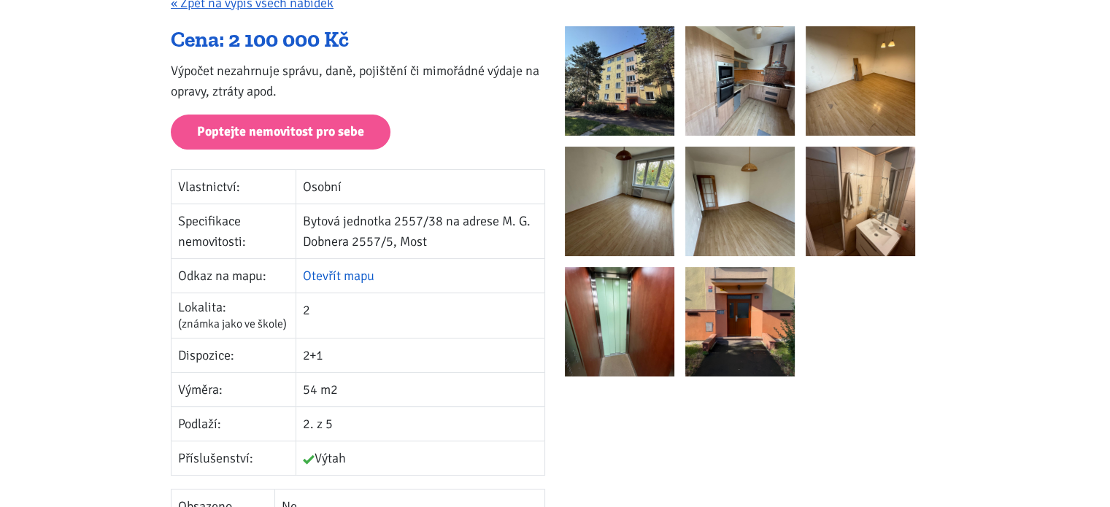
click at [339, 277] on link "Otevřít mapu" at bounding box center [339, 276] width 72 height 16
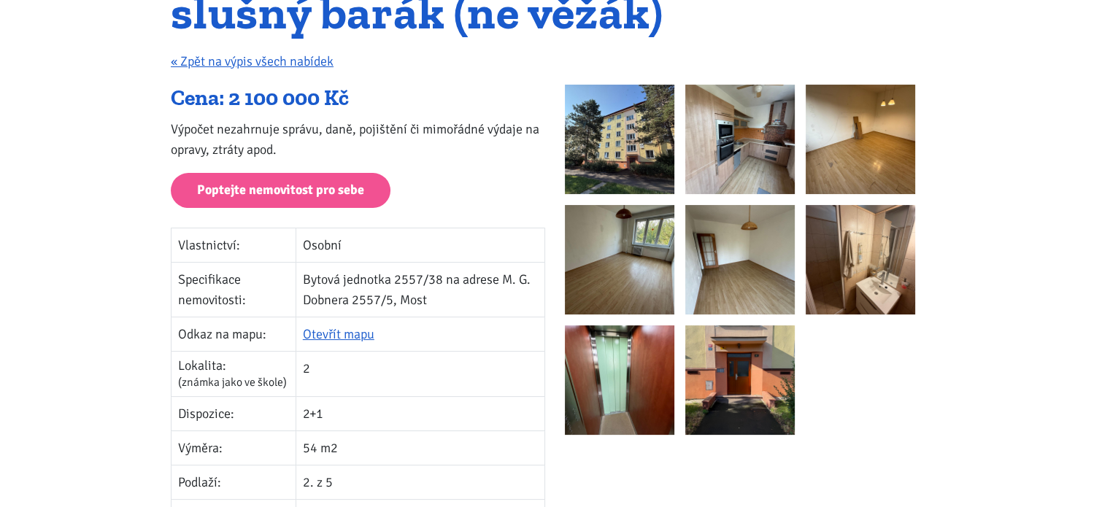
scroll to position [209, 0]
